Goal: Navigation & Orientation: Find specific page/section

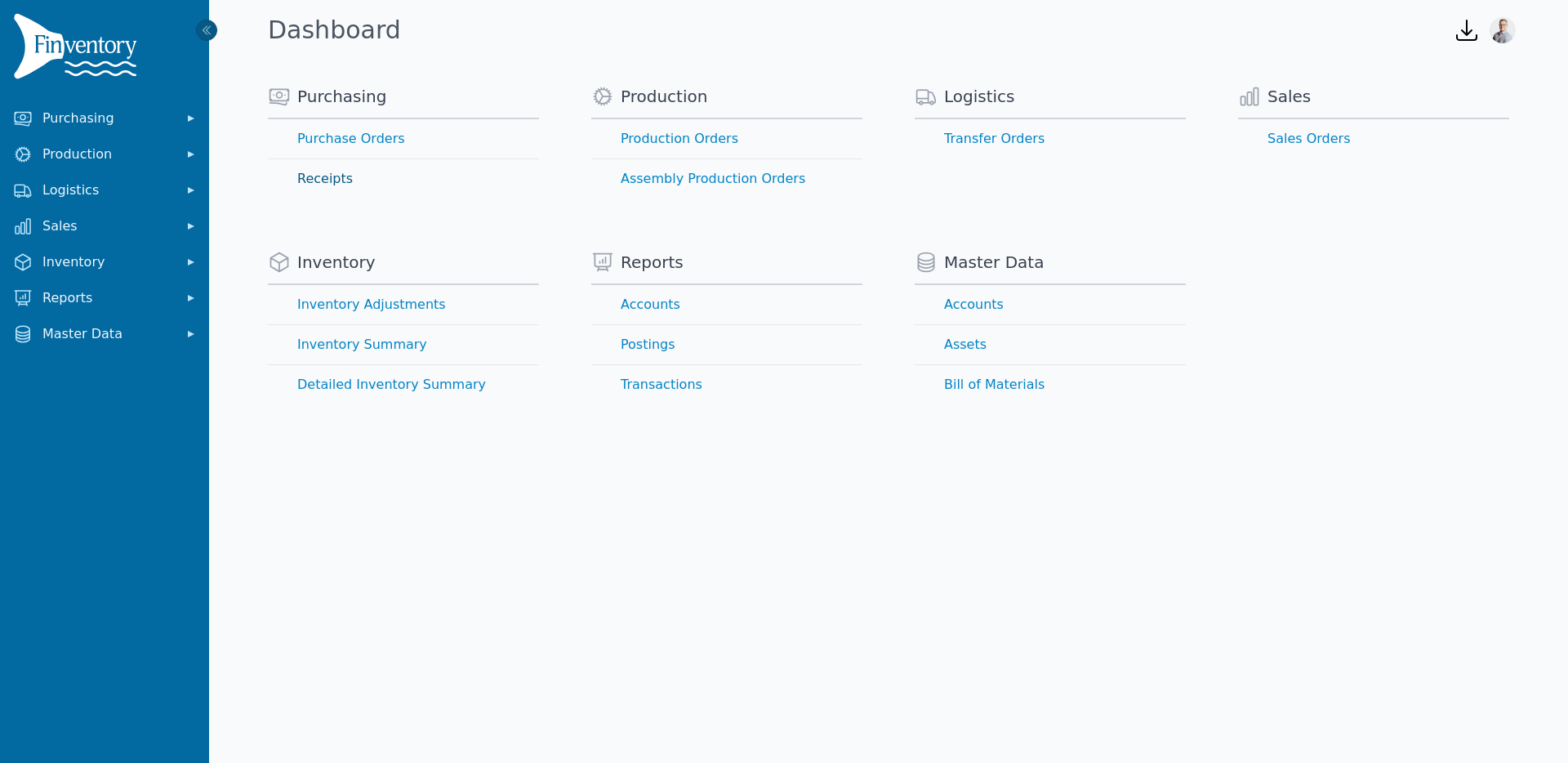
click at [329, 175] on link "Receipts" at bounding box center [403, 179] width 271 height 39
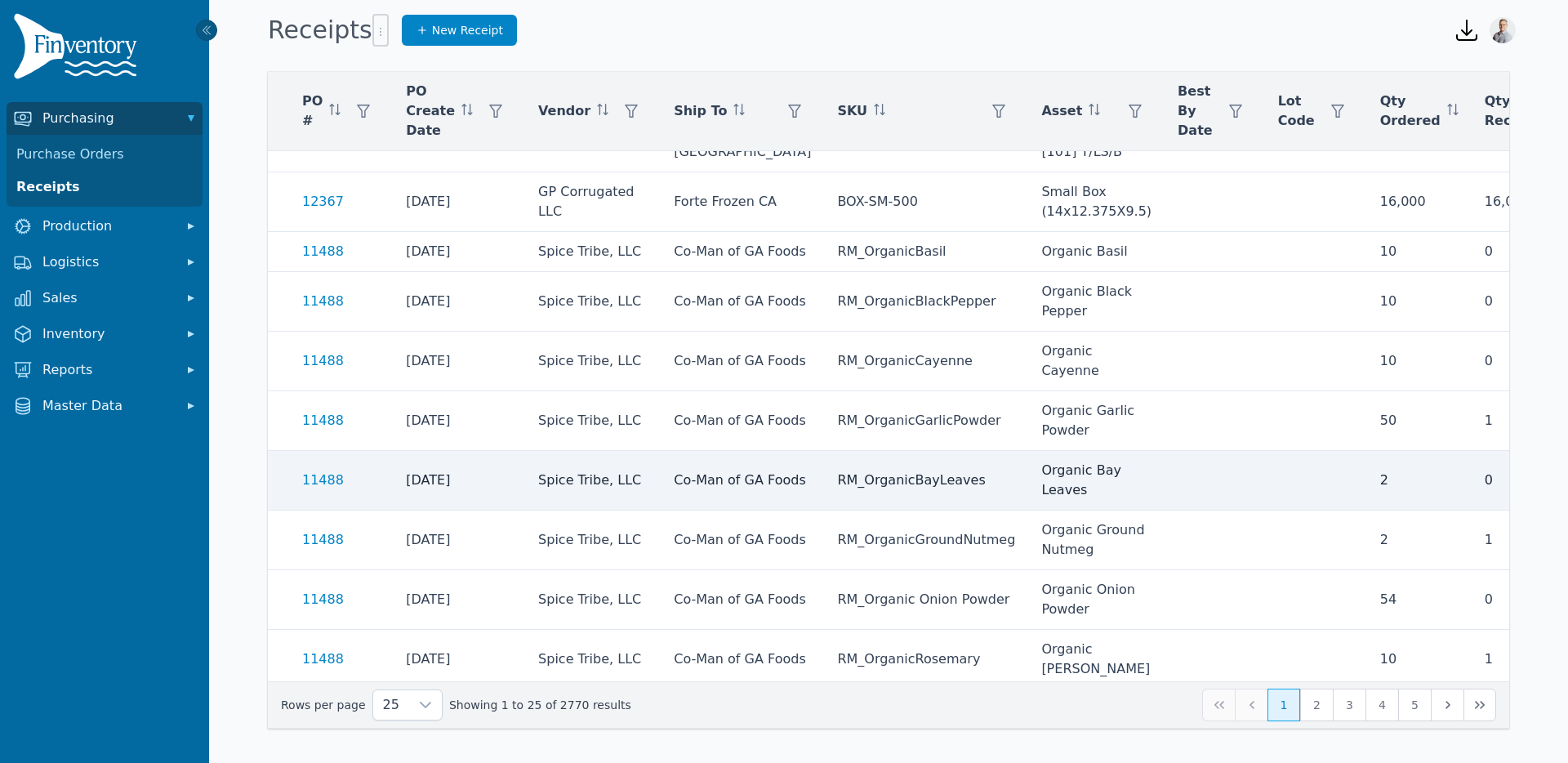
scroll to position [515, 205]
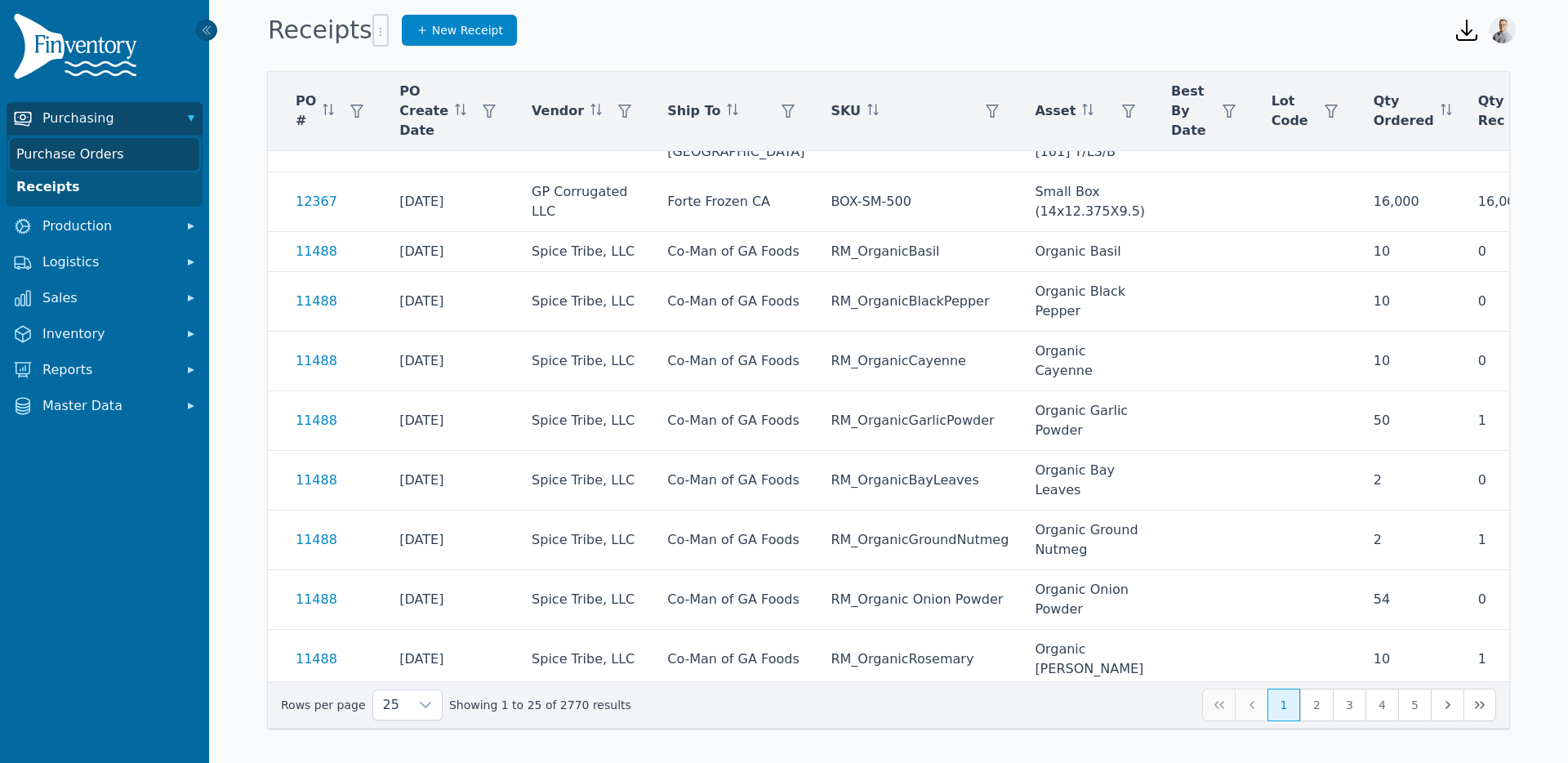
click at [98, 151] on link "Purchase Orders" at bounding box center [104, 154] width 190 height 33
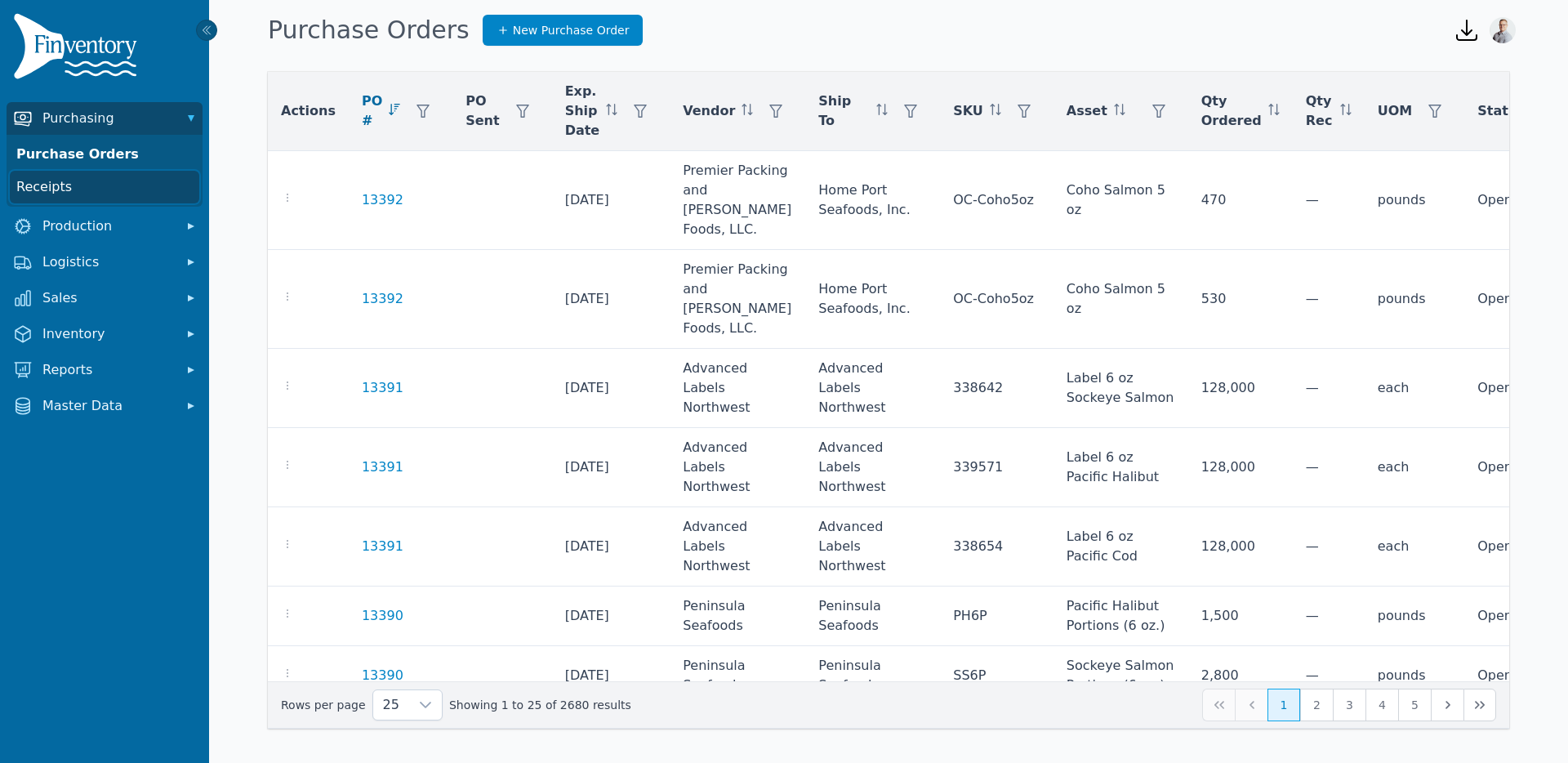
click at [91, 181] on link "Receipts" at bounding box center [104, 187] width 190 height 33
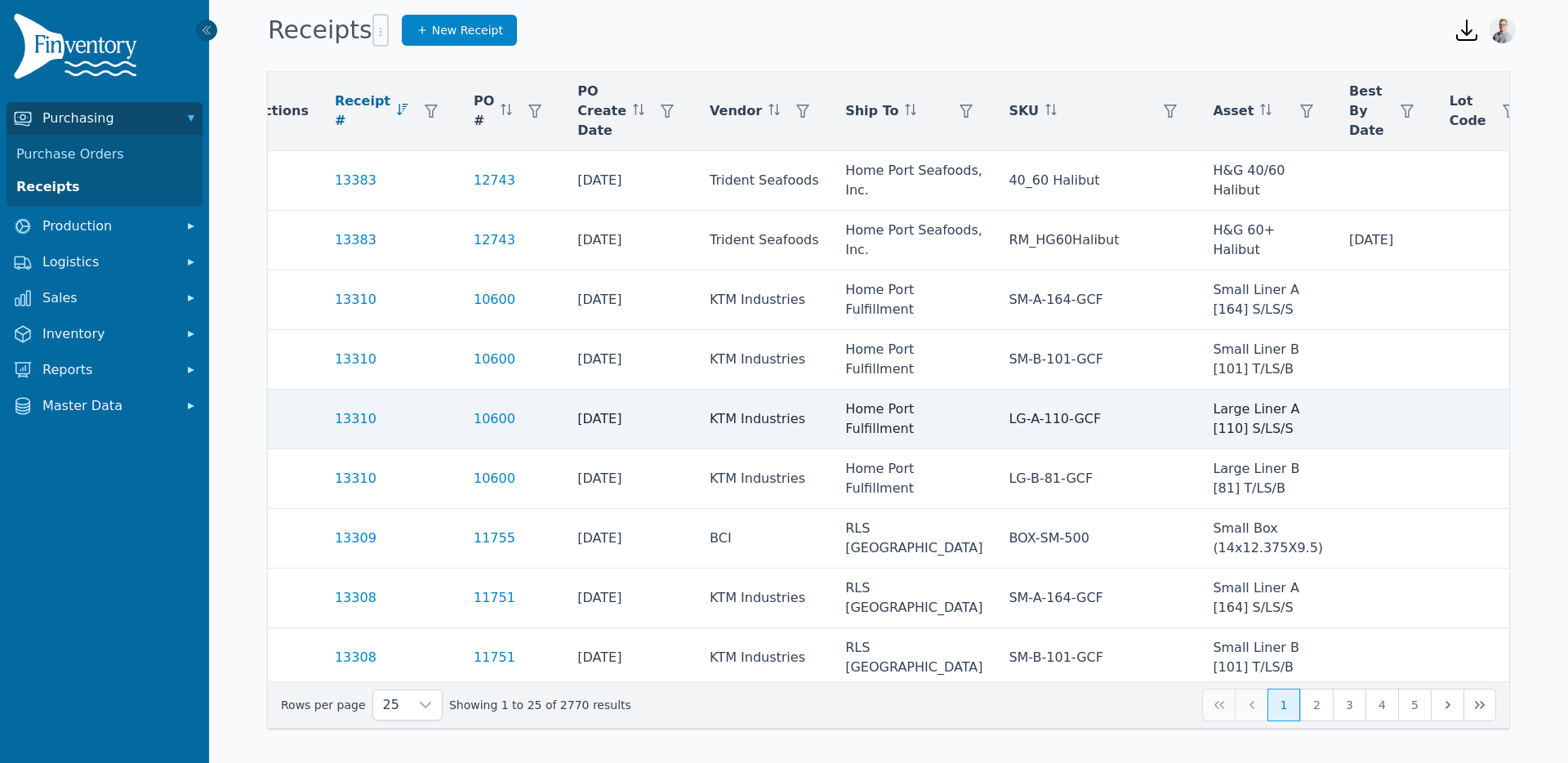
scroll to position [0, 205]
